Goal: Task Accomplishment & Management: Manage account settings

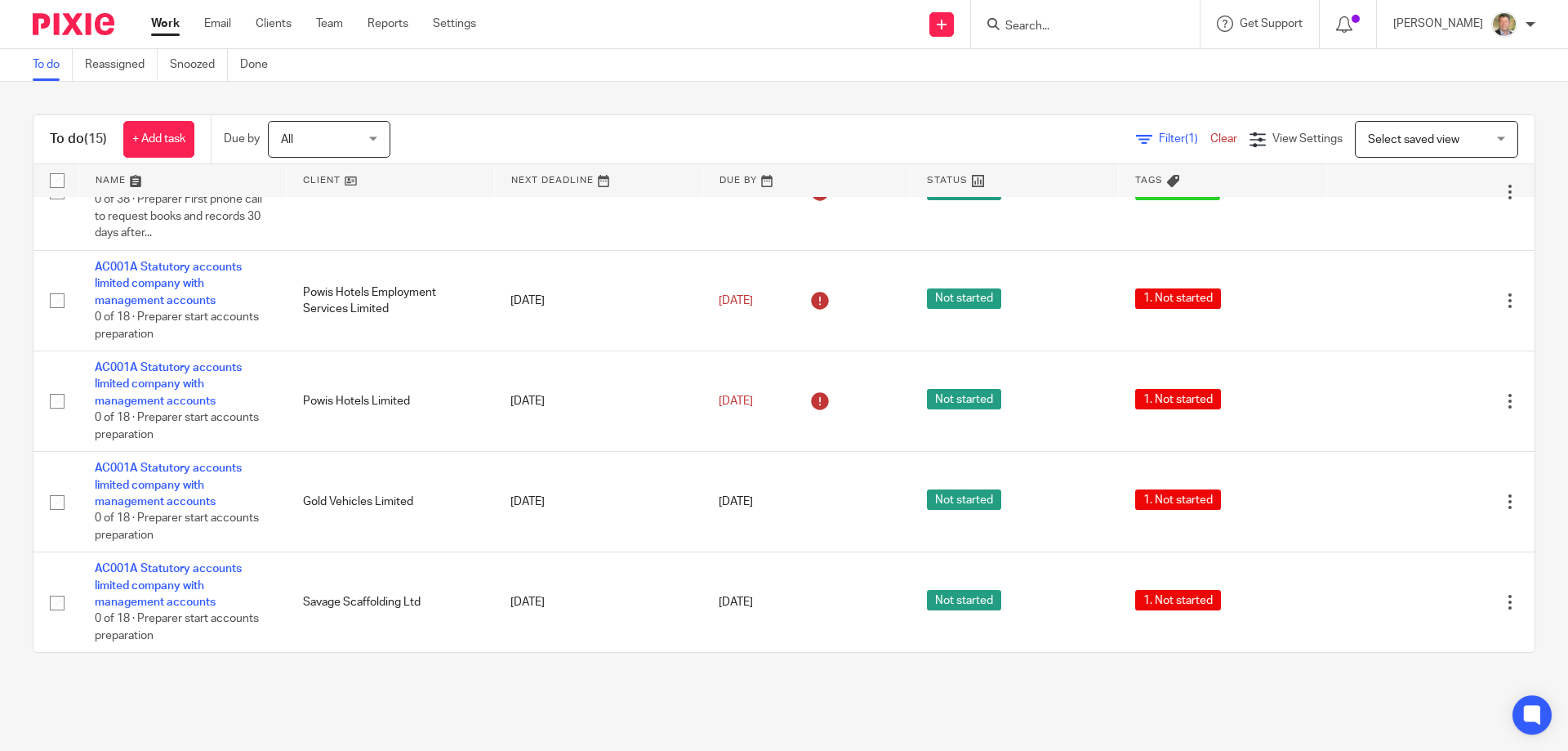
scroll to position [662, 0]
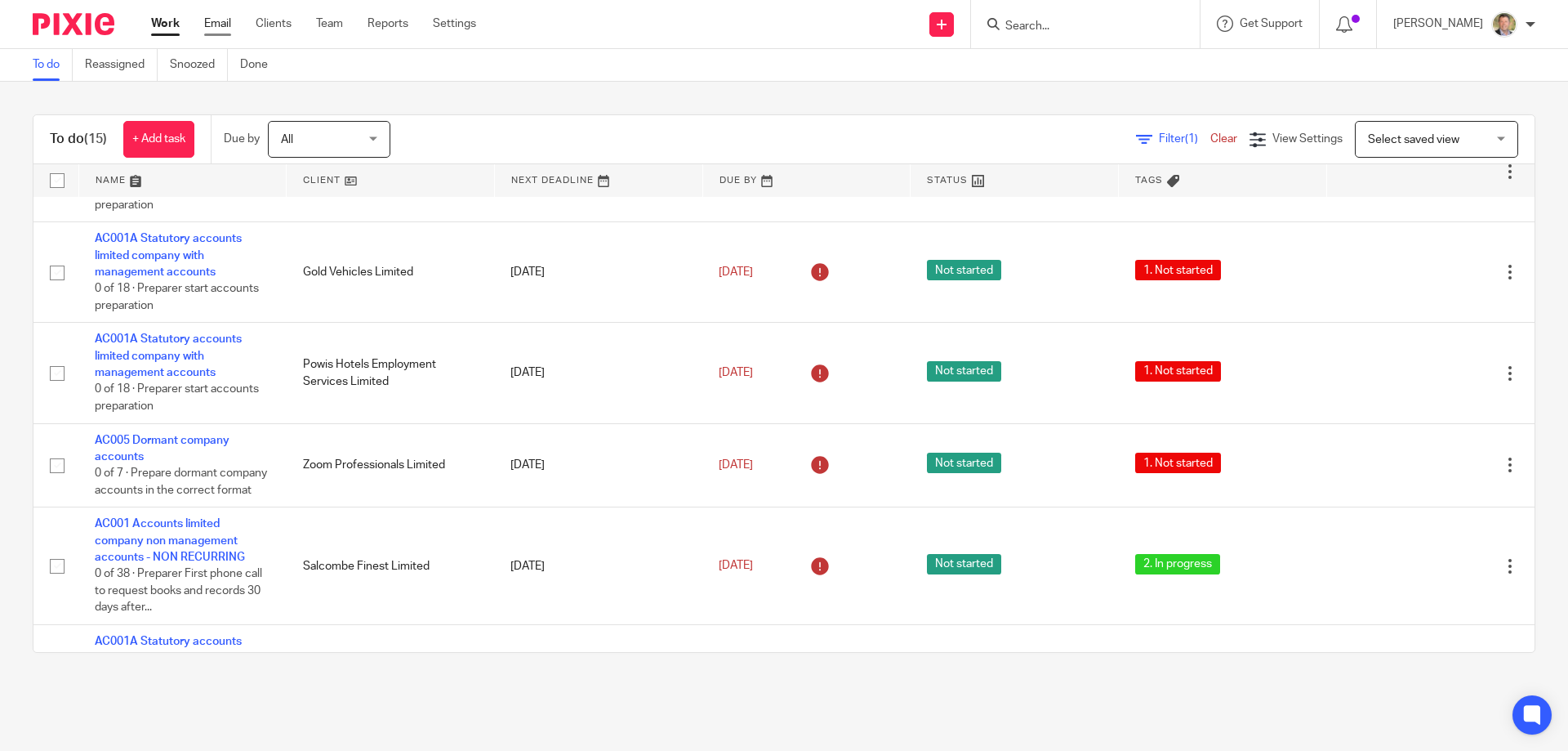
click at [223, 22] on link "Email" at bounding box center [218, 23] width 27 height 16
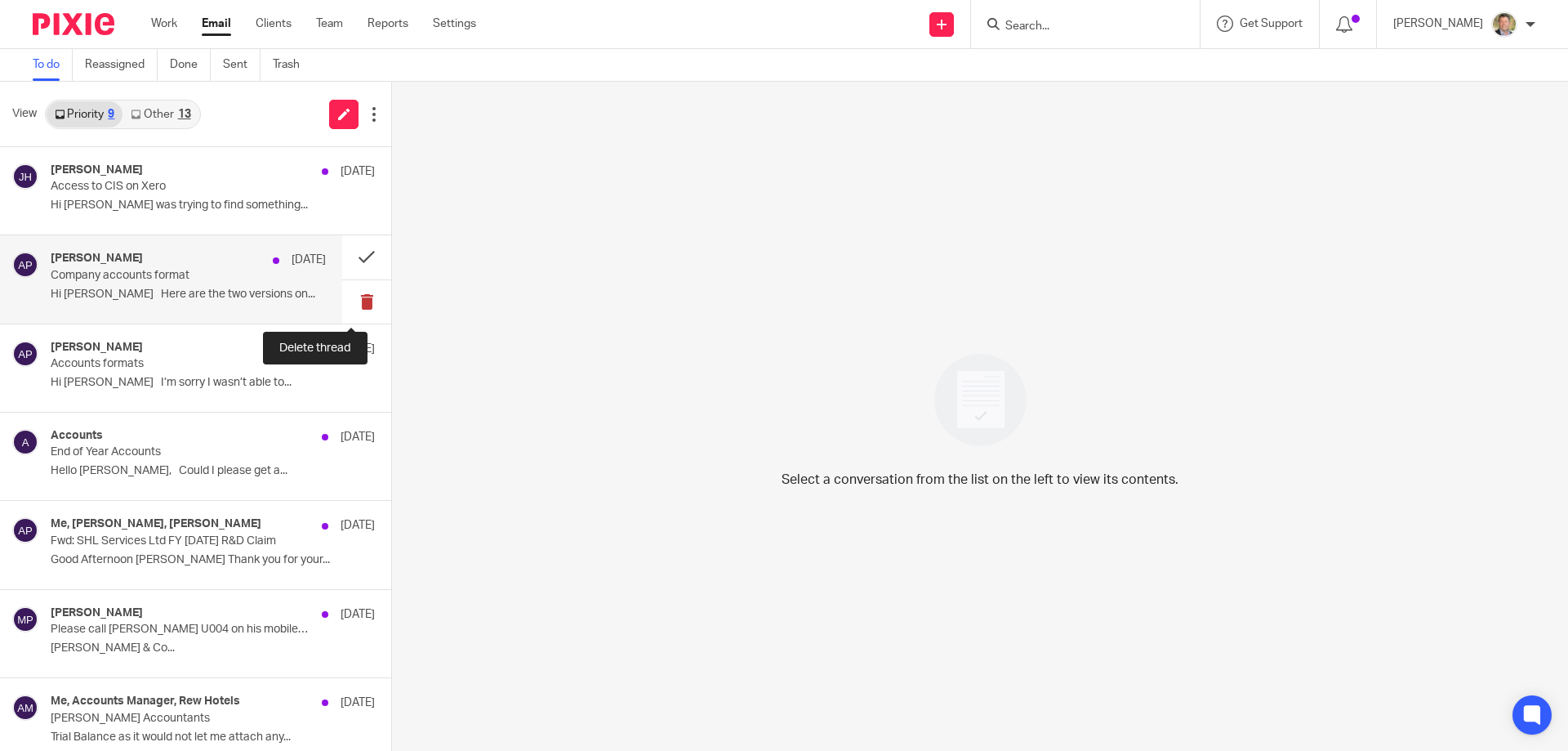
click at [352, 300] on button at bounding box center [366, 302] width 49 height 43
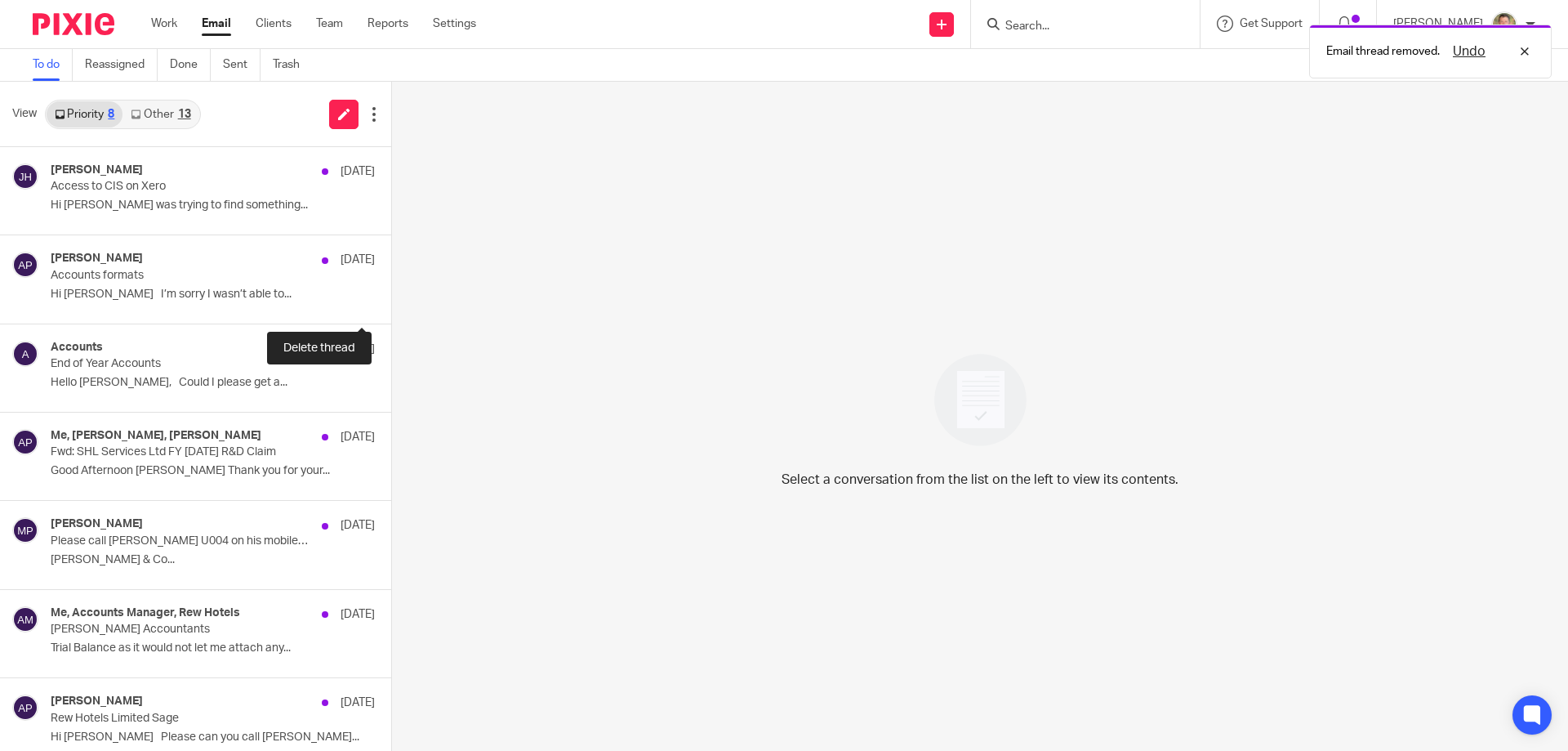
click at [391, 300] on button at bounding box center [397, 302] width 13 height 43
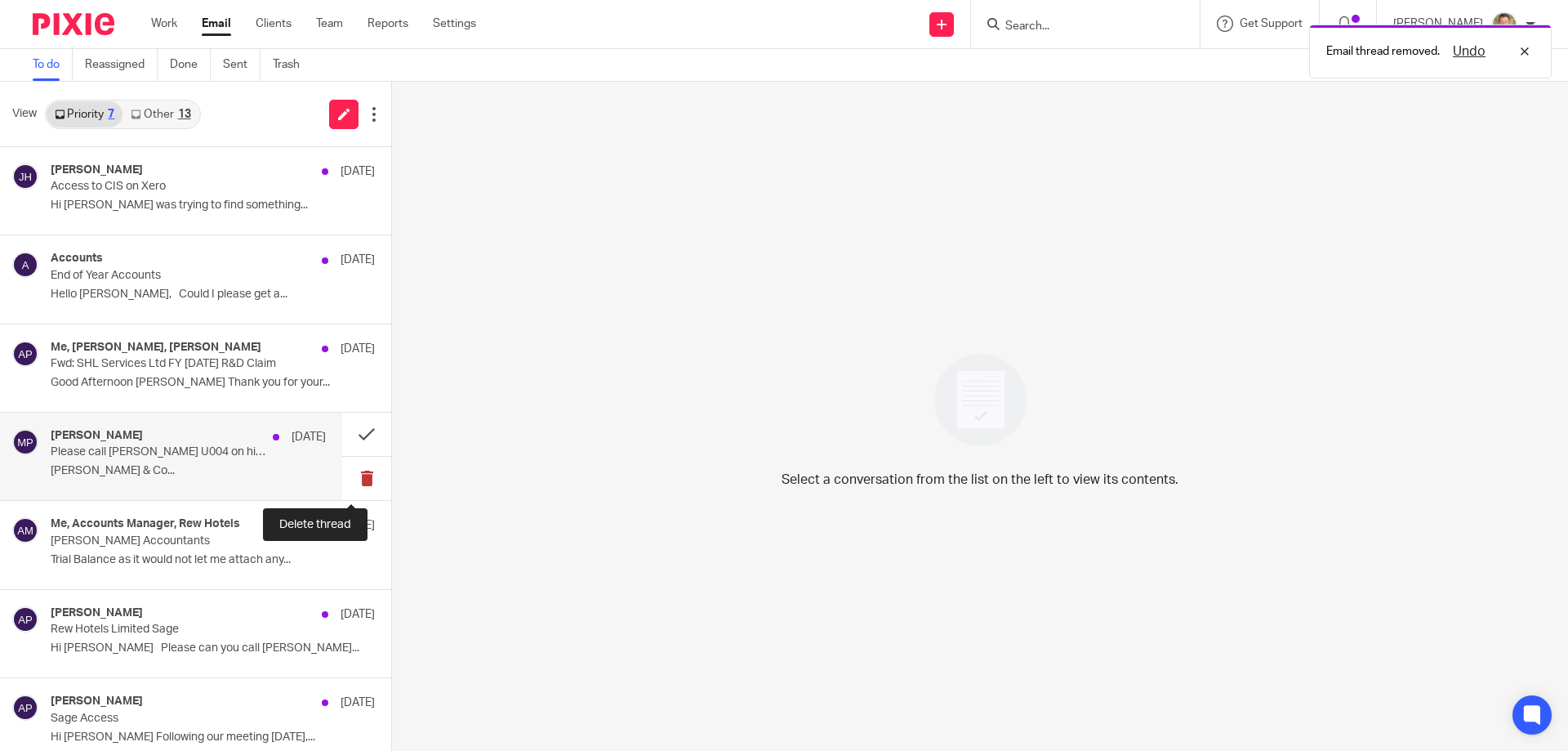
click at [356, 471] on button at bounding box center [366, 479] width 49 height 43
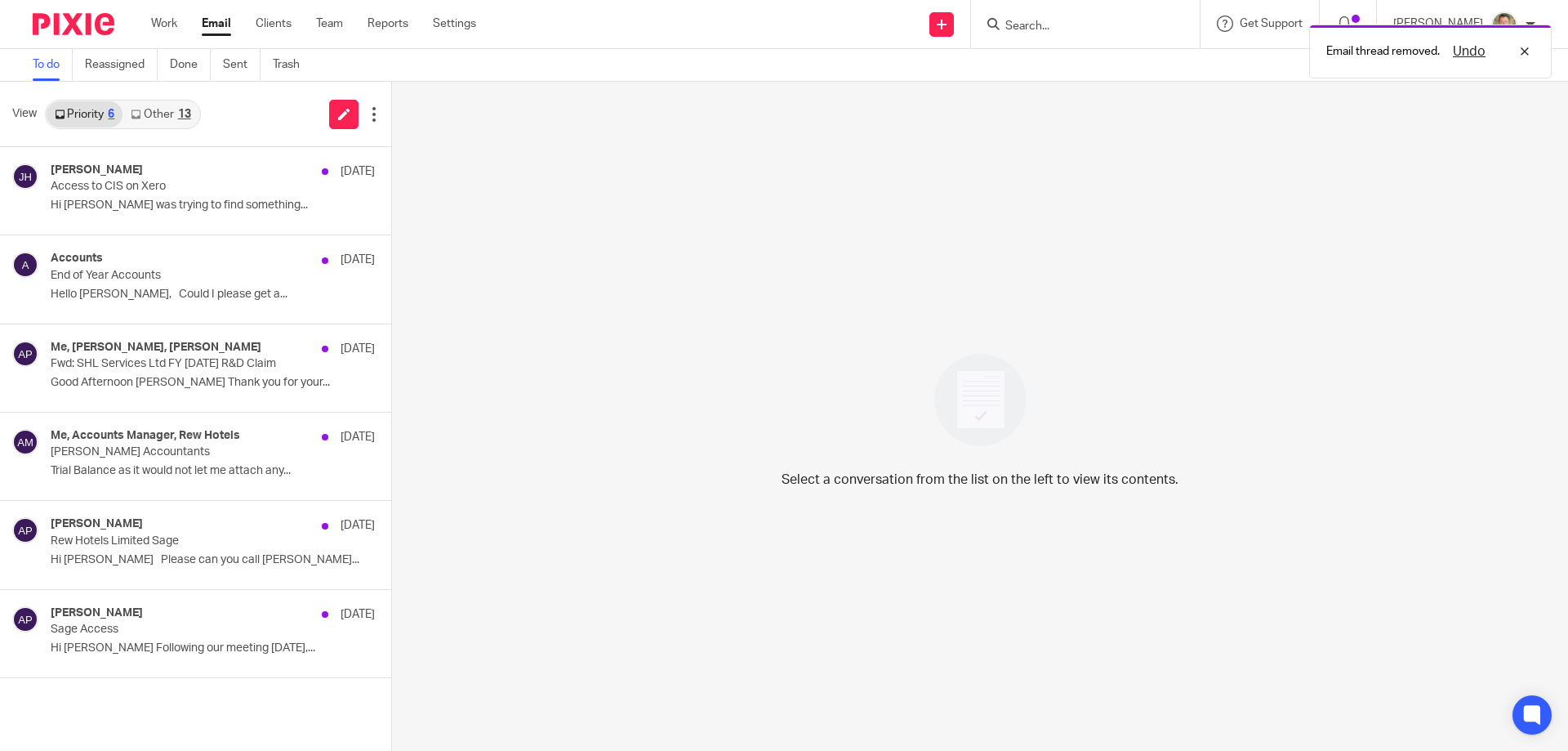
click at [158, 108] on link "Other 13" at bounding box center [160, 115] width 76 height 26
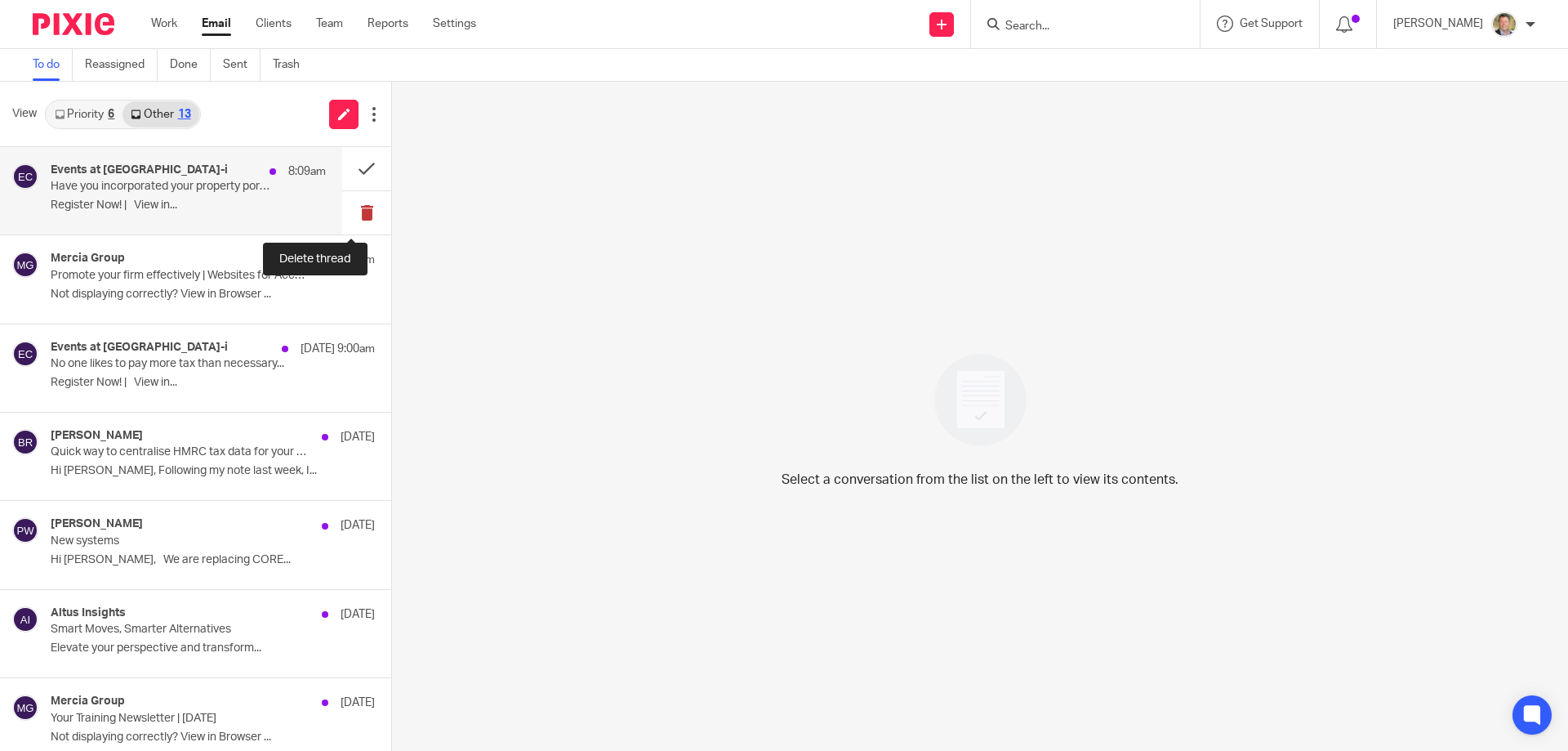
click at [350, 211] on button at bounding box center [366, 213] width 49 height 43
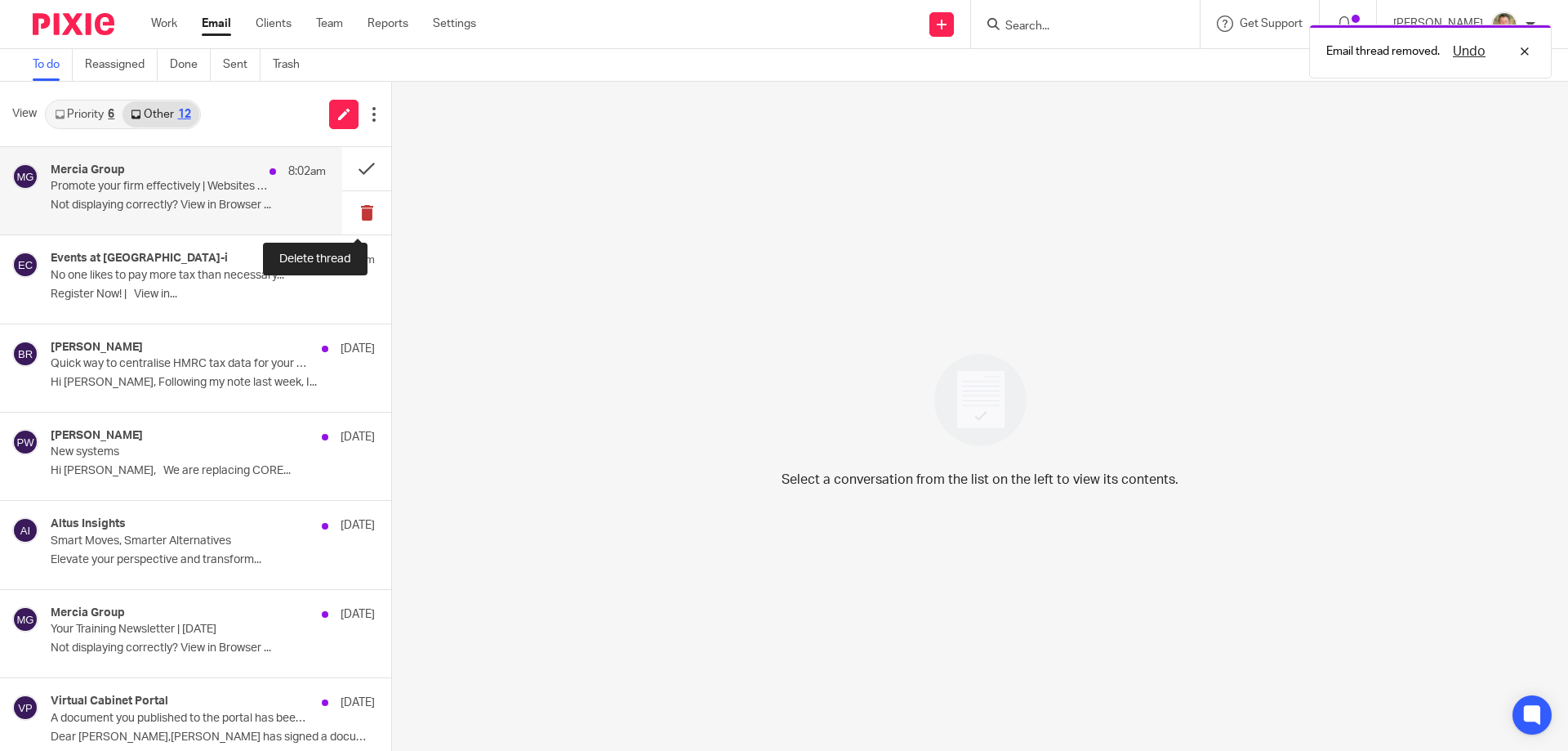
click at [355, 211] on button at bounding box center [366, 213] width 49 height 43
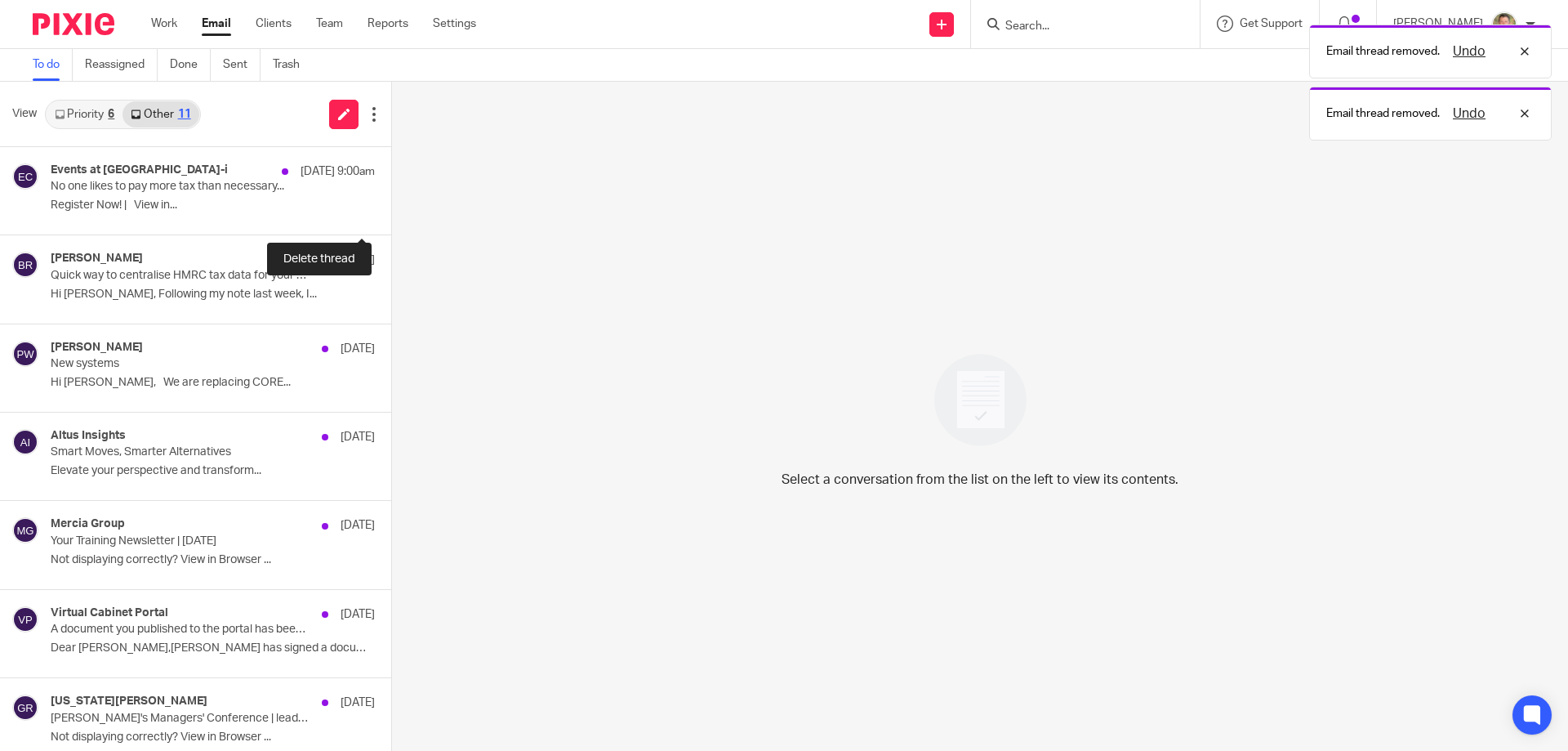
click at [391, 211] on button at bounding box center [397, 213] width 13 height 43
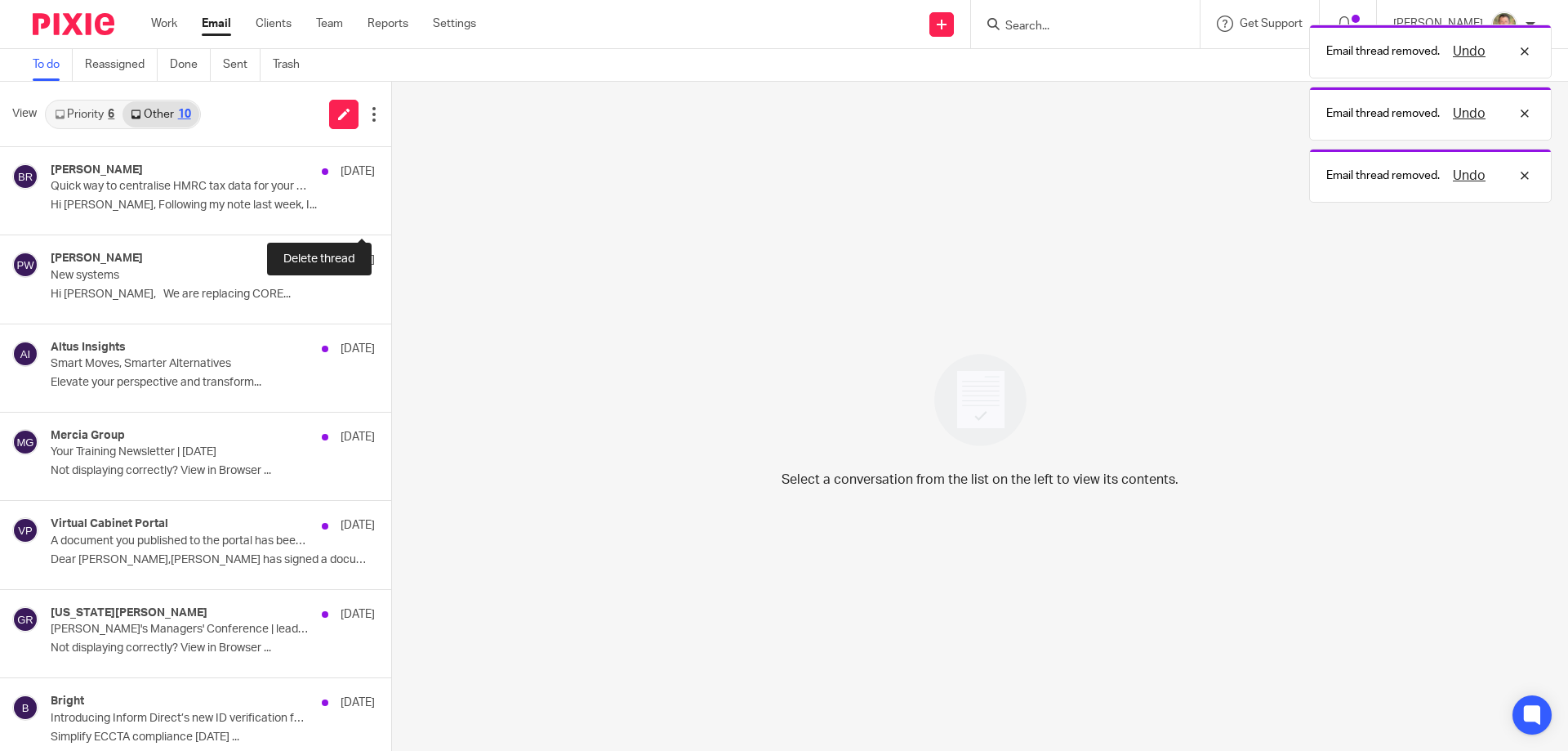
click at [391, 211] on button at bounding box center [397, 213] width 13 height 43
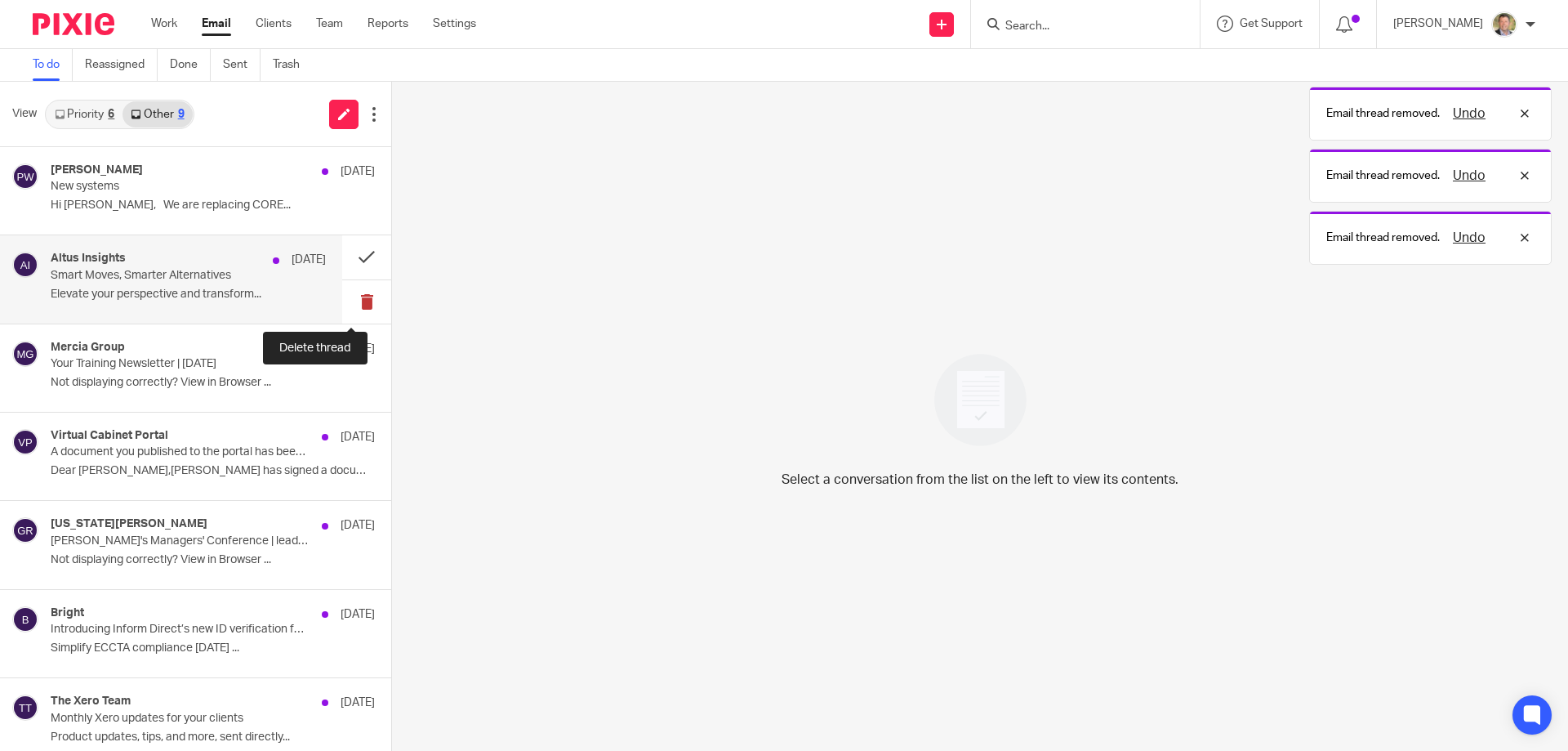
click at [348, 300] on button at bounding box center [366, 302] width 49 height 43
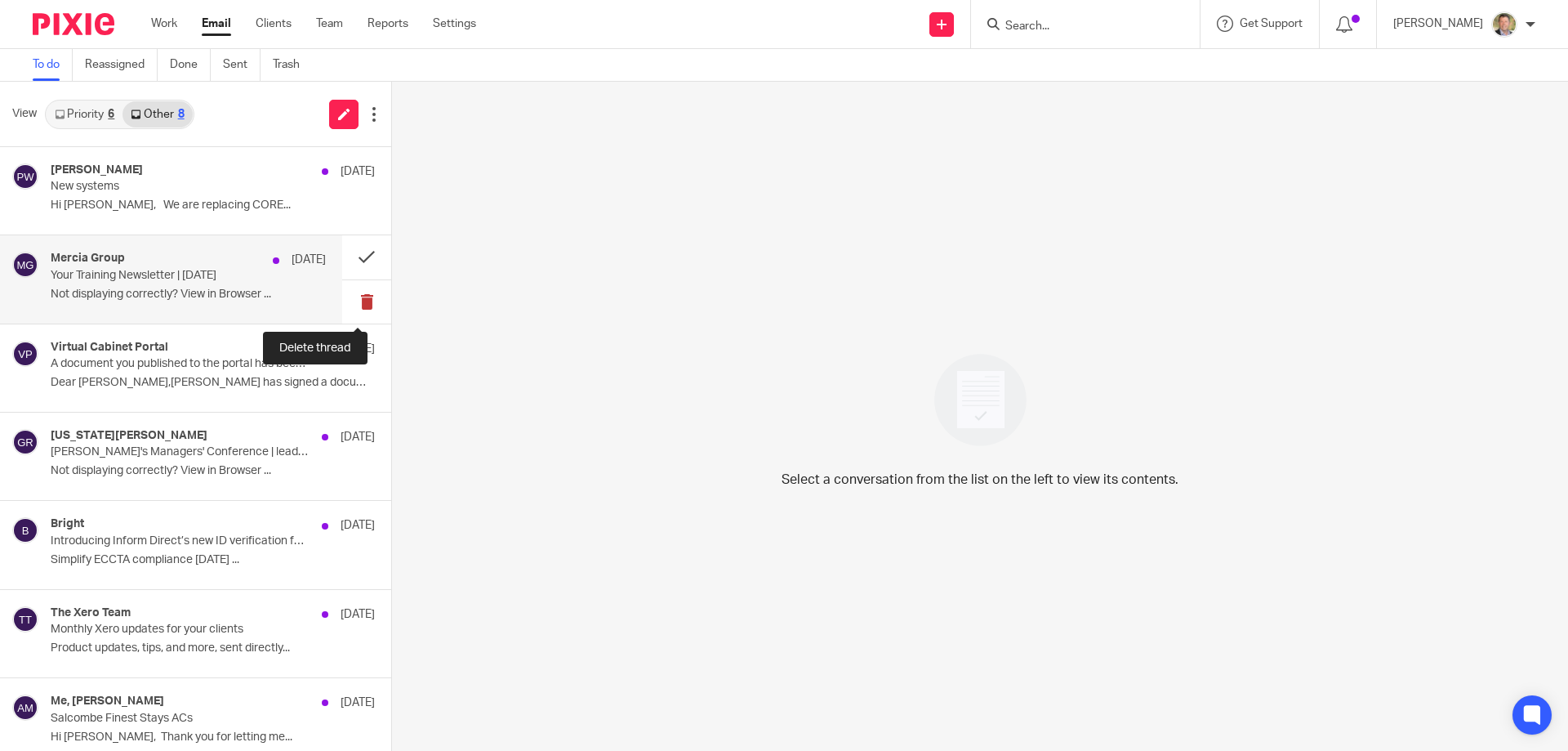
click at [349, 299] on button at bounding box center [366, 302] width 49 height 43
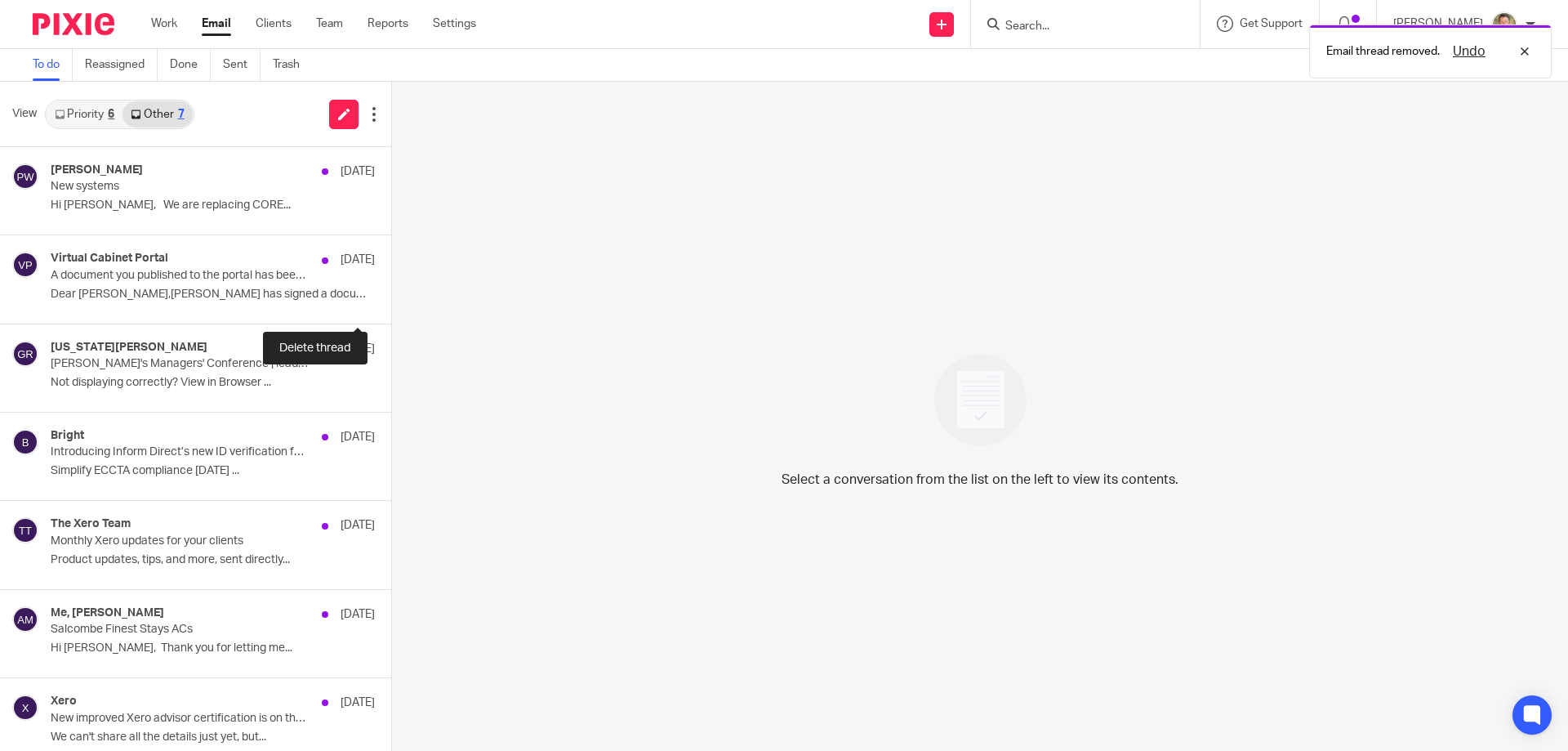
click at [391, 299] on button at bounding box center [397, 302] width 13 height 43
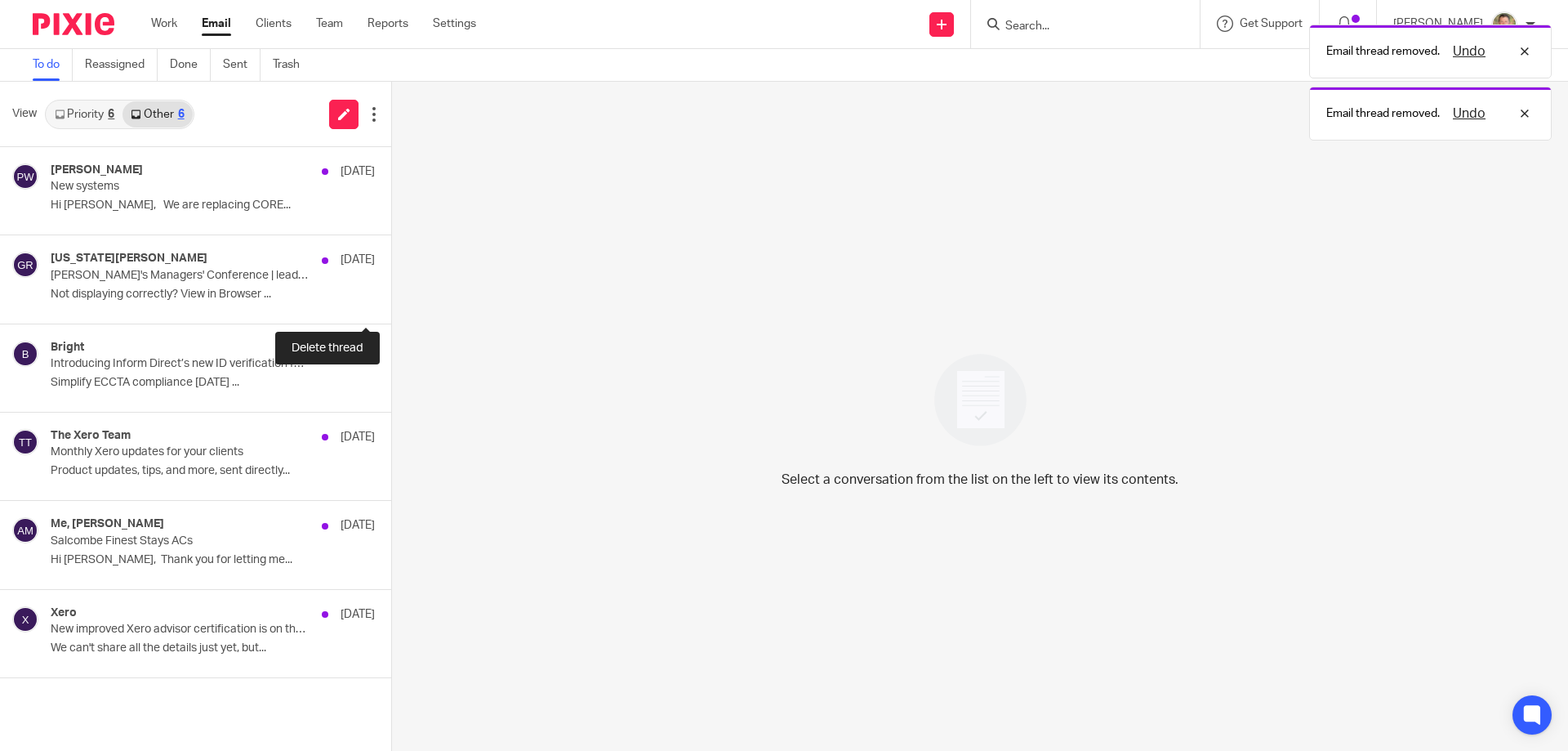
click at [391, 299] on button at bounding box center [397, 302] width 13 height 43
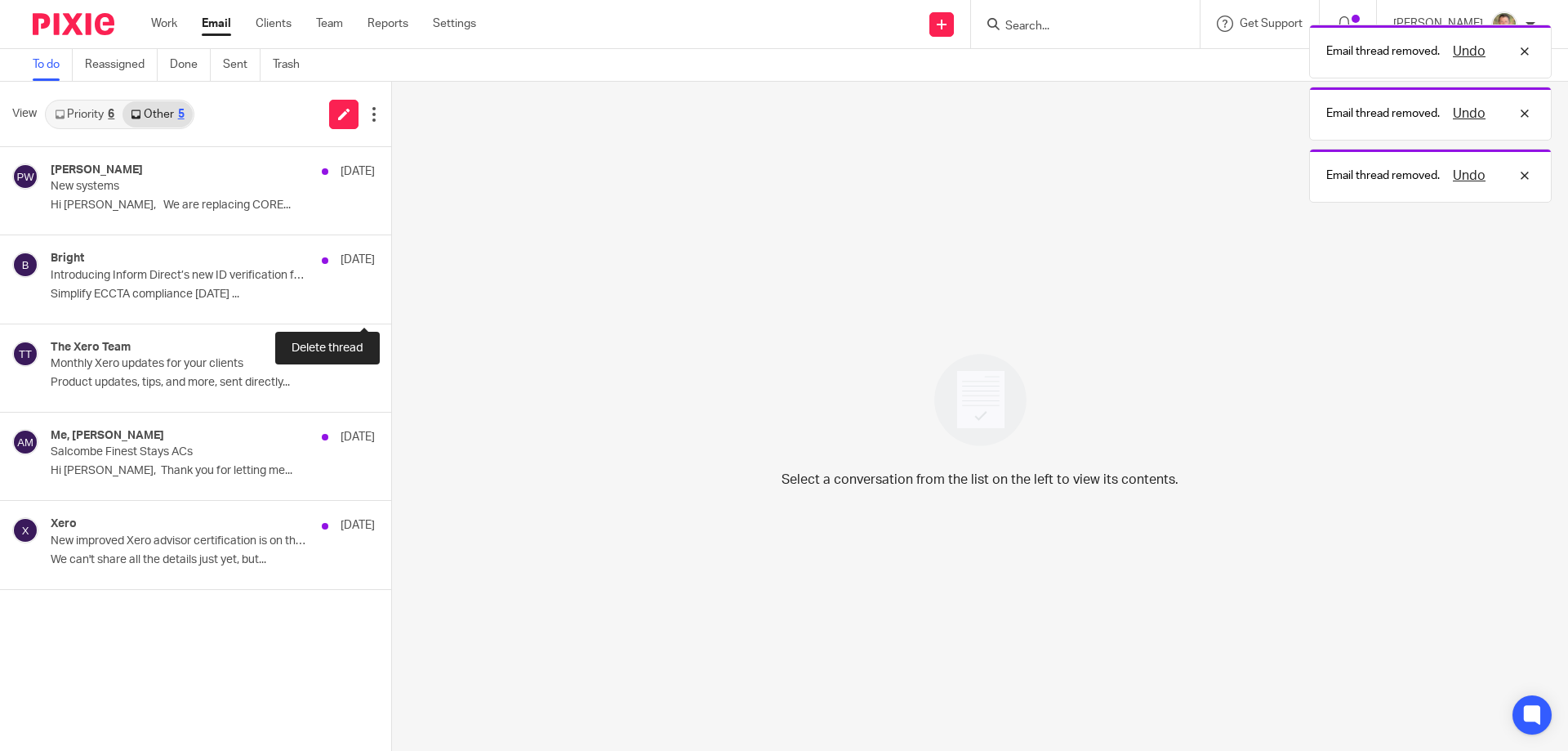
click at [391, 299] on button at bounding box center [397, 302] width 13 height 43
